Goal: Information Seeking & Learning: Understand process/instructions

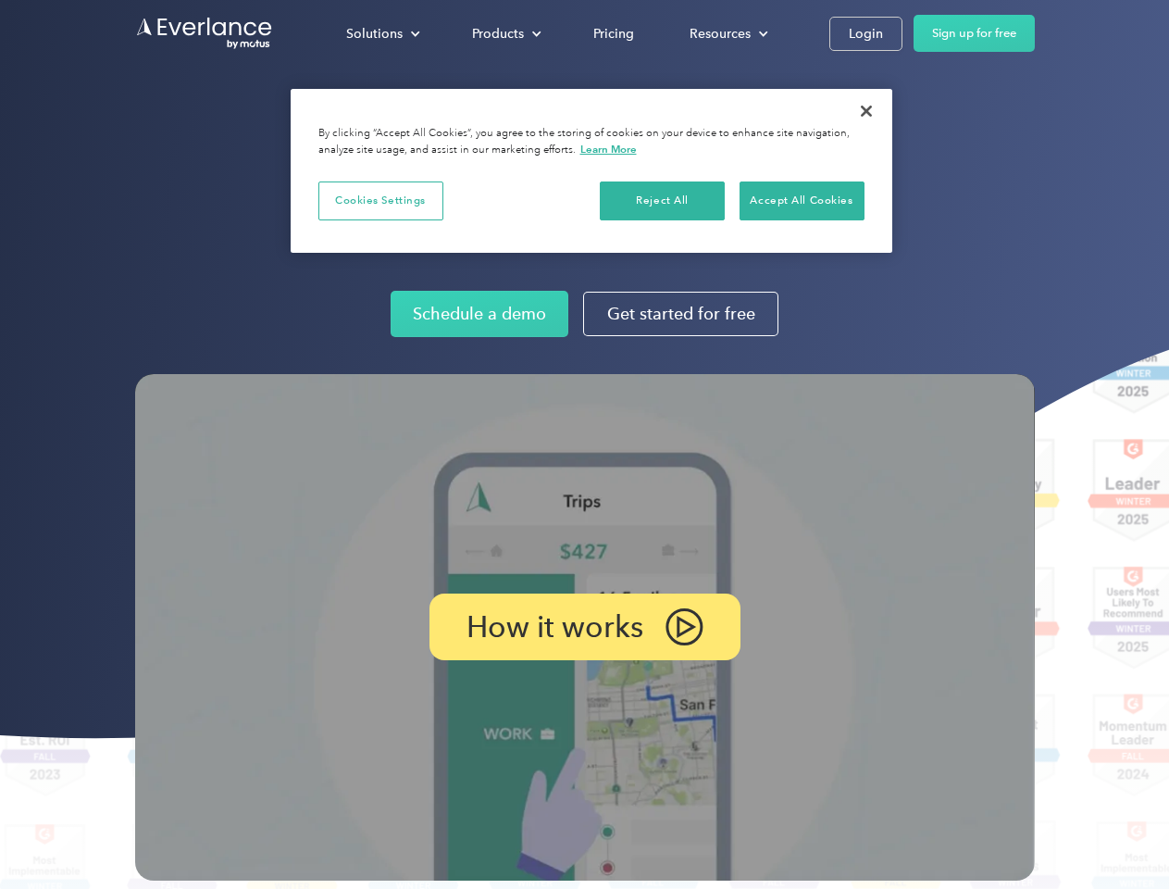
click at [584, 444] on img at bounding box center [585, 627] width 900 height 506
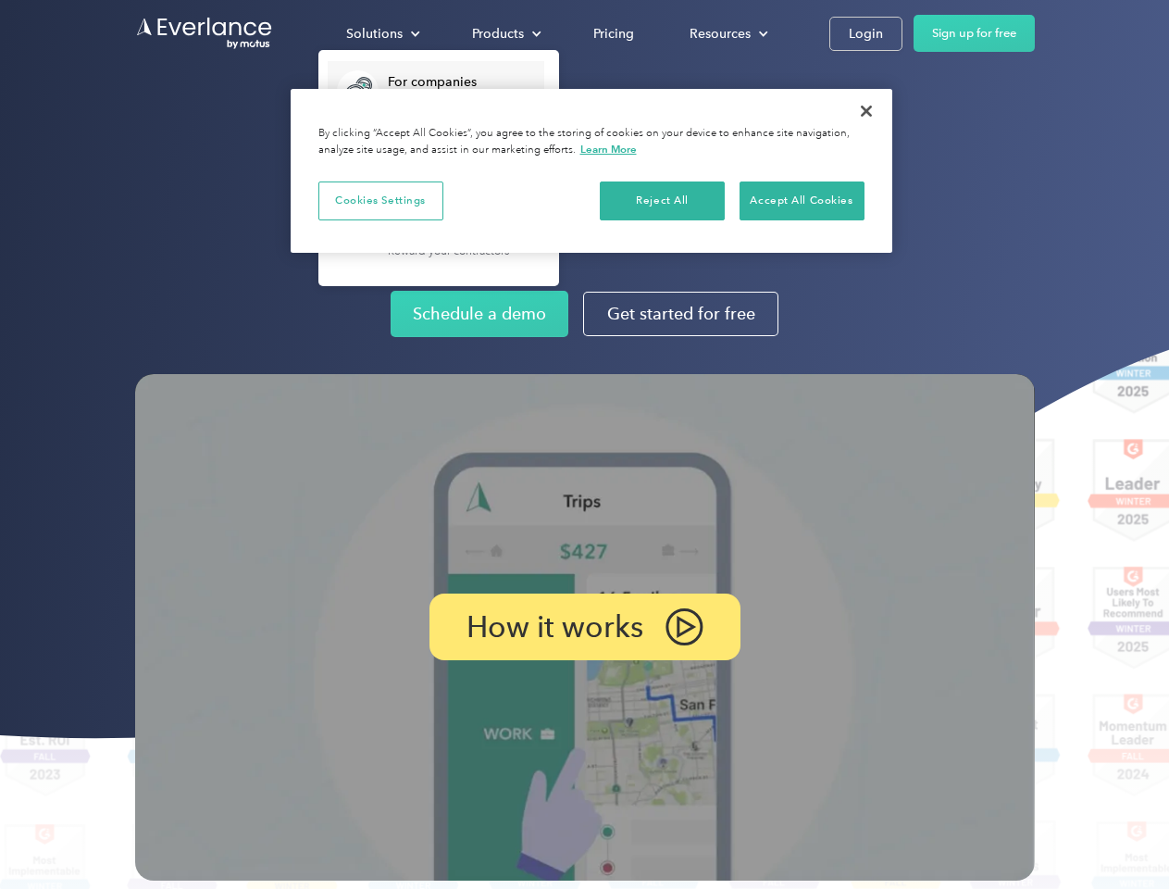
click at [382, 33] on div "Solutions" at bounding box center [374, 33] width 56 height 23
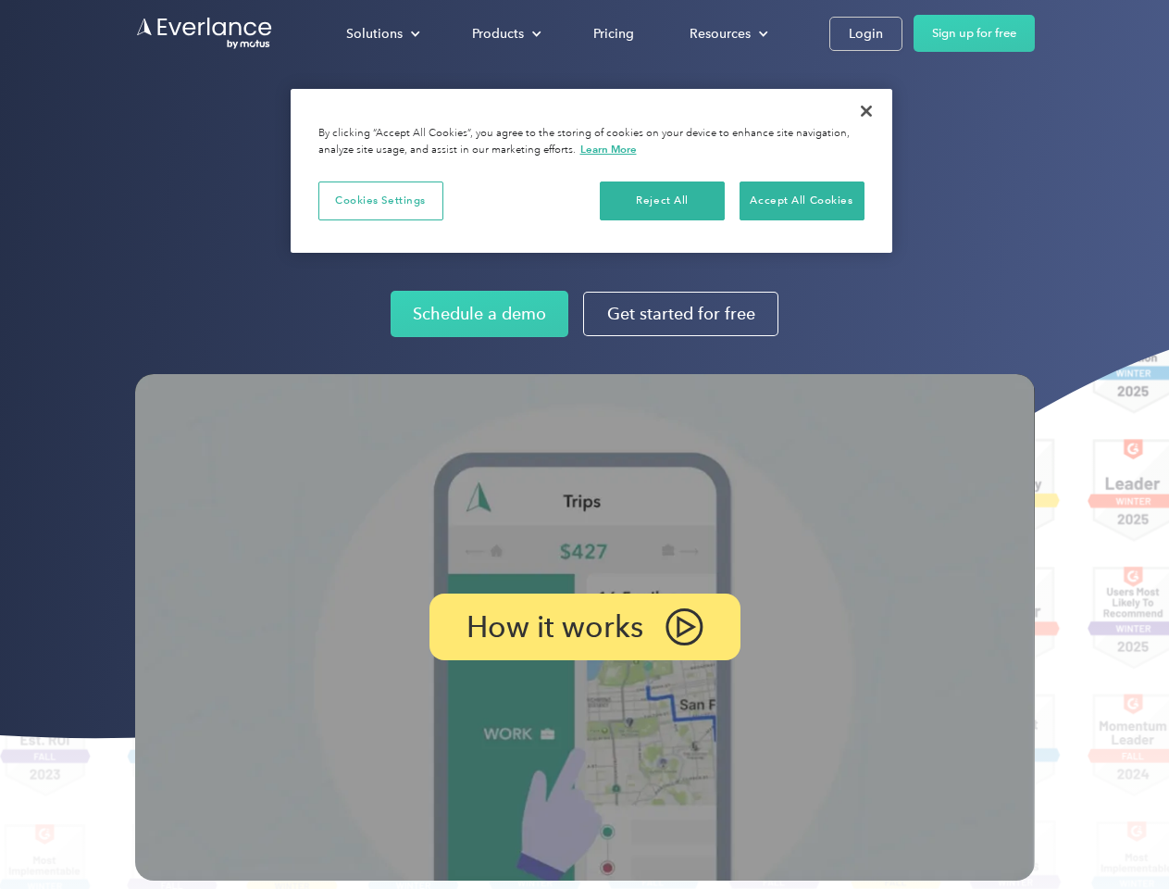
click at [505, 33] on div "Products" at bounding box center [498, 33] width 52 height 23
click at [727, 33] on div "Resources" at bounding box center [720, 33] width 61 height 23
click at [584, 627] on p "How it works" at bounding box center [555, 627] width 177 height 22
click at [380, 200] on button "Cookies Settings" at bounding box center [380, 200] width 125 height 39
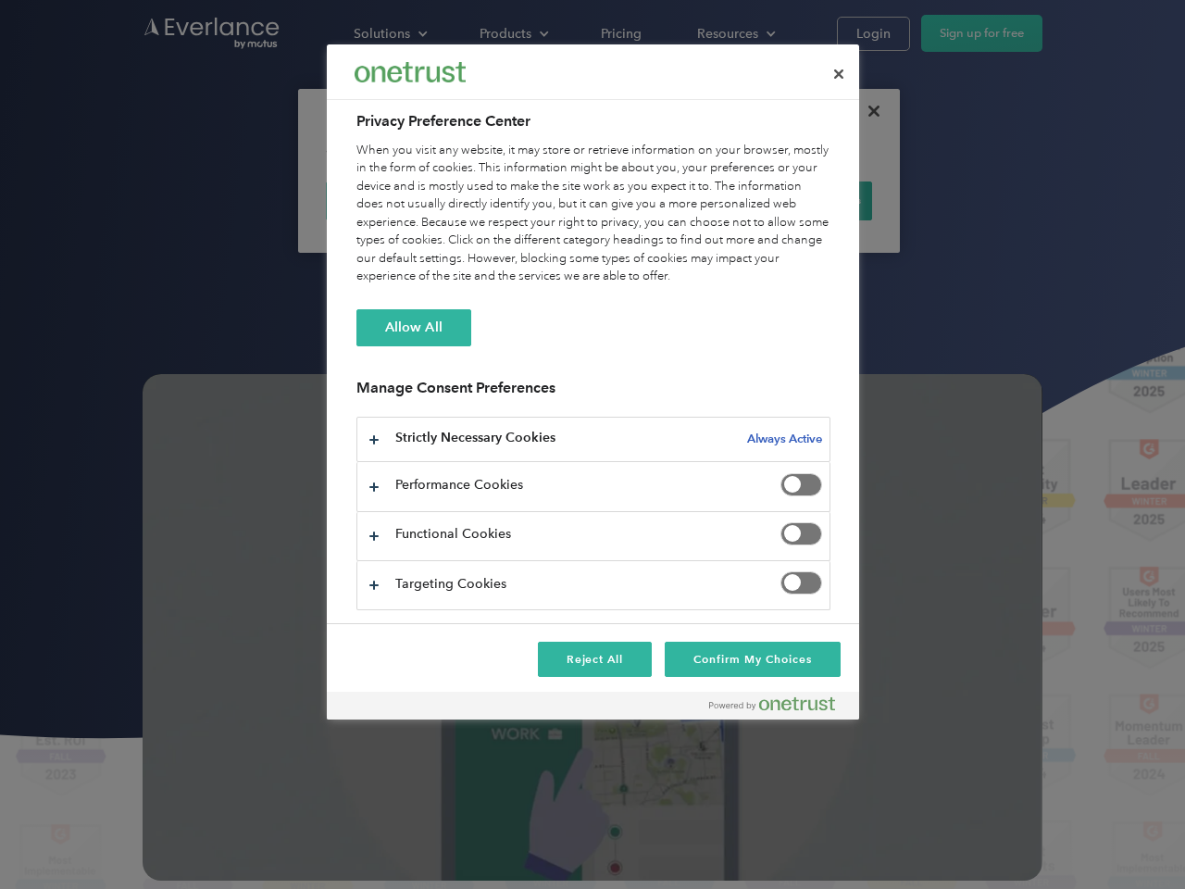
click at [802, 200] on div "When you visit any website, it may store or retrieve information on your browse…" at bounding box center [593, 214] width 474 height 144
click at [867, 111] on div at bounding box center [592, 444] width 1185 height 889
